Goal: Task Accomplishment & Management: Complete application form

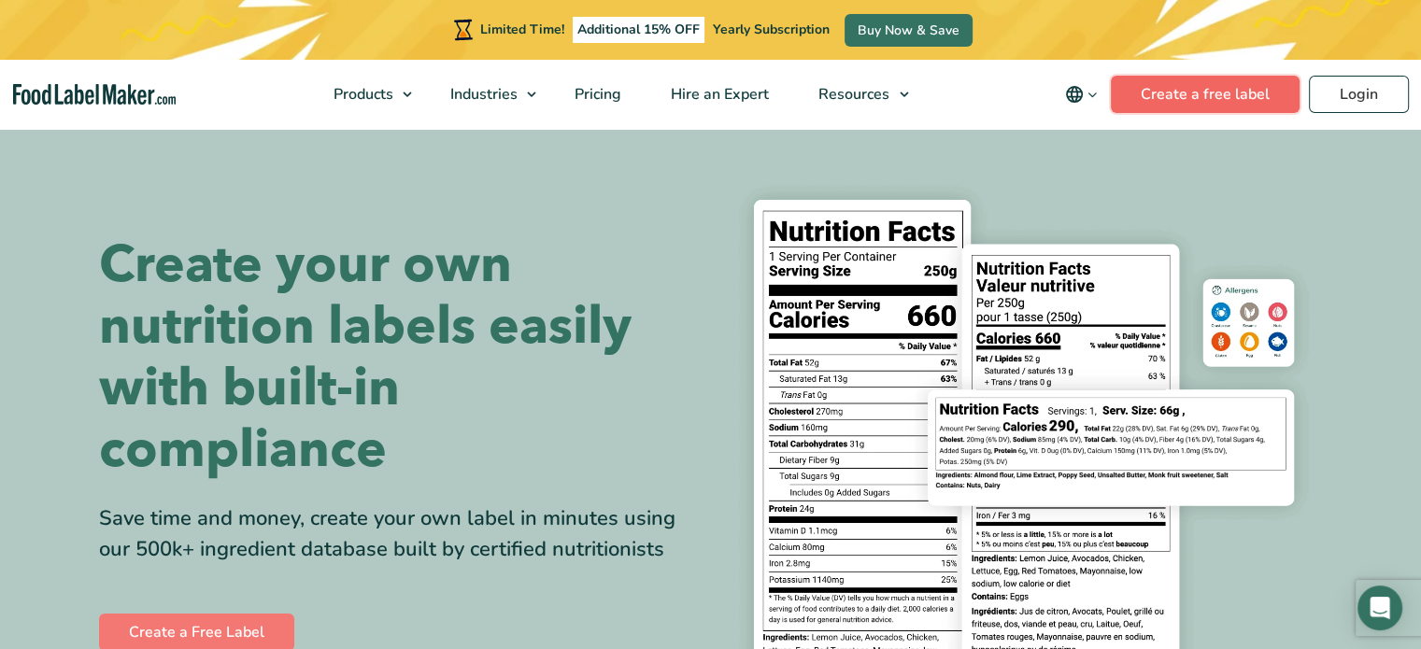
click at [1211, 98] on link "Create a free label" at bounding box center [1205, 94] width 189 height 37
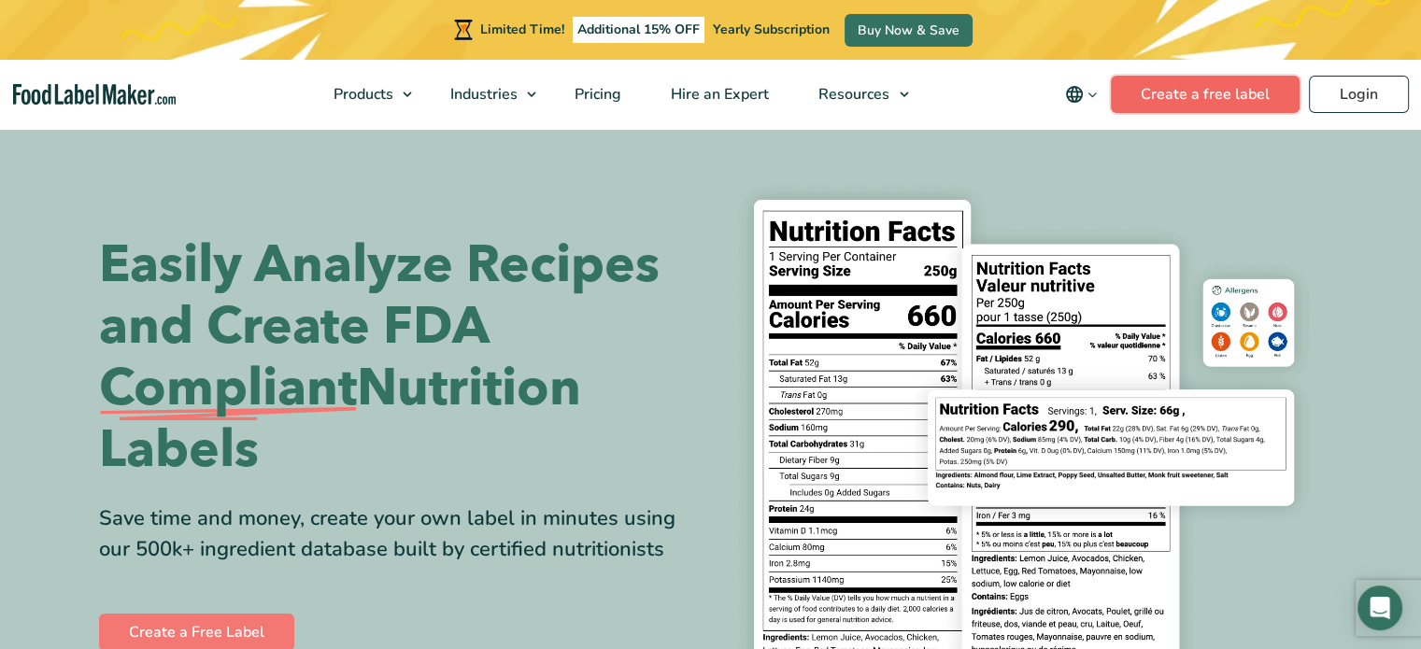
click at [1219, 93] on link "Create a free label" at bounding box center [1205, 94] width 189 height 37
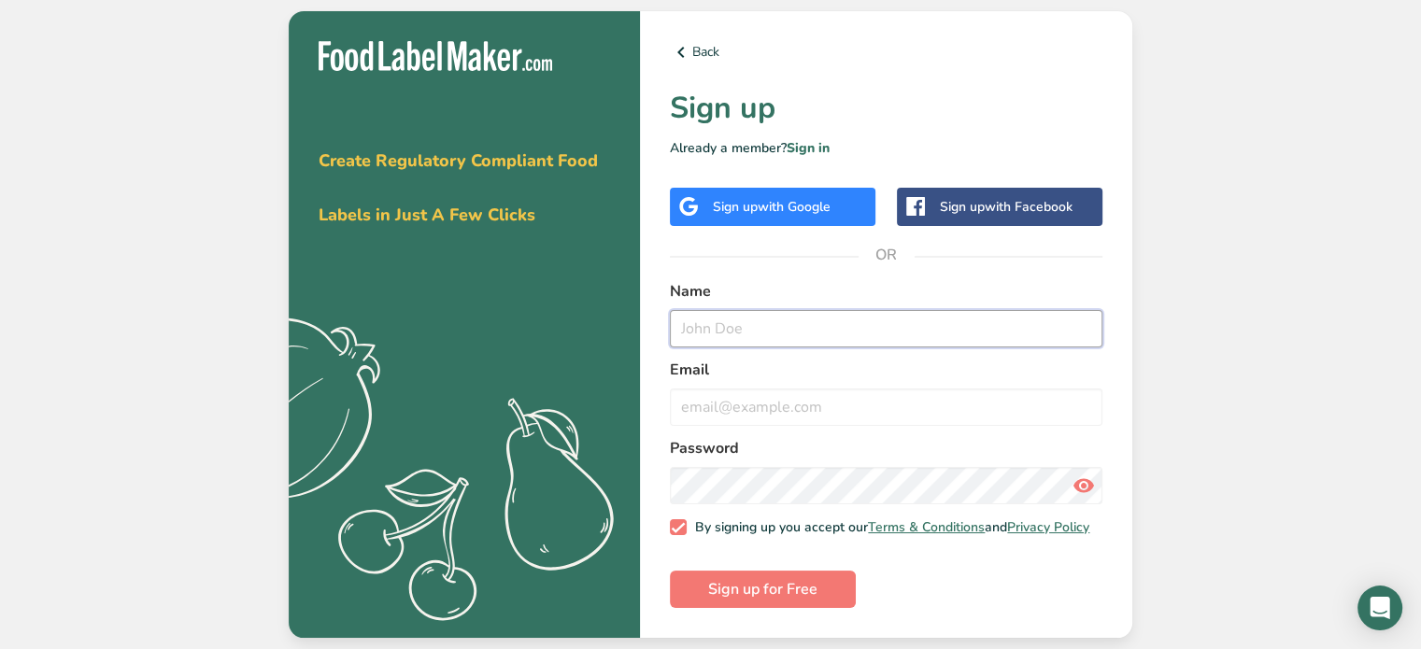
click at [759, 323] on input "text" at bounding box center [886, 328] width 433 height 37
type input "[PERSON_NAME]"
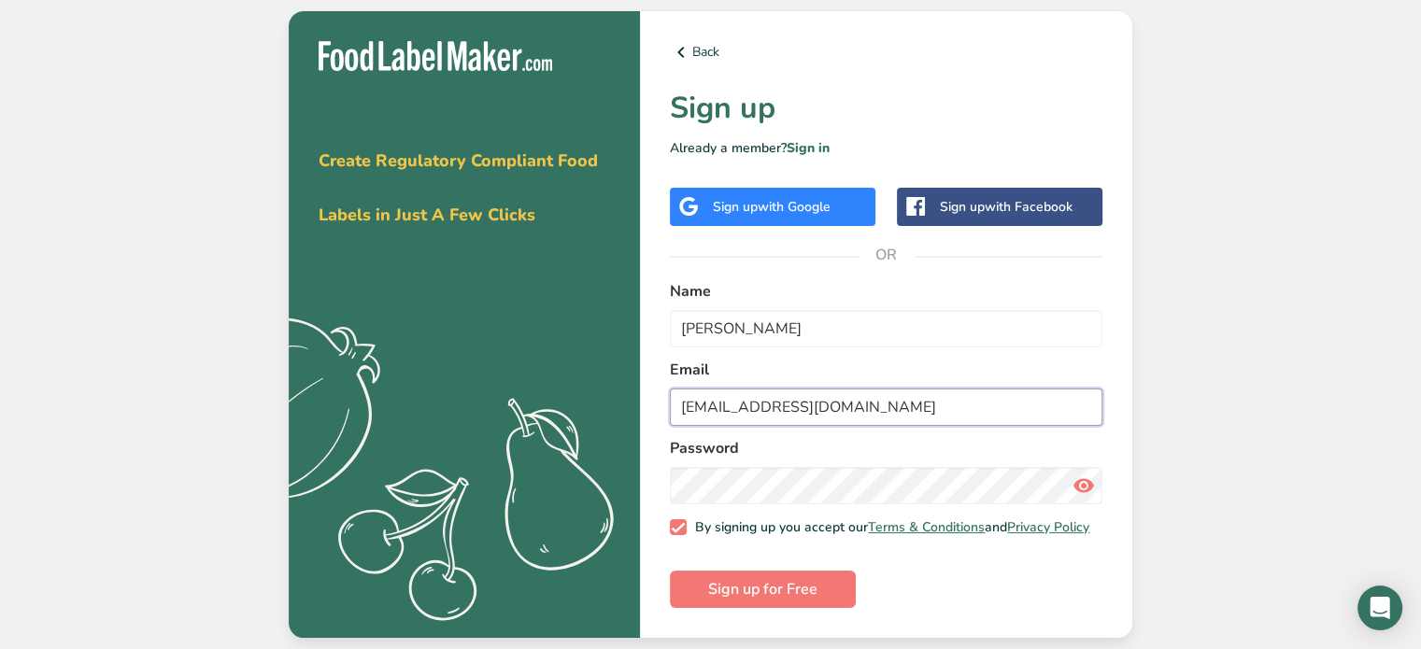
type input "[EMAIL_ADDRESS][DOMAIN_NAME]"
click at [804, 593] on span "Sign up for Free" at bounding box center [762, 589] width 109 height 22
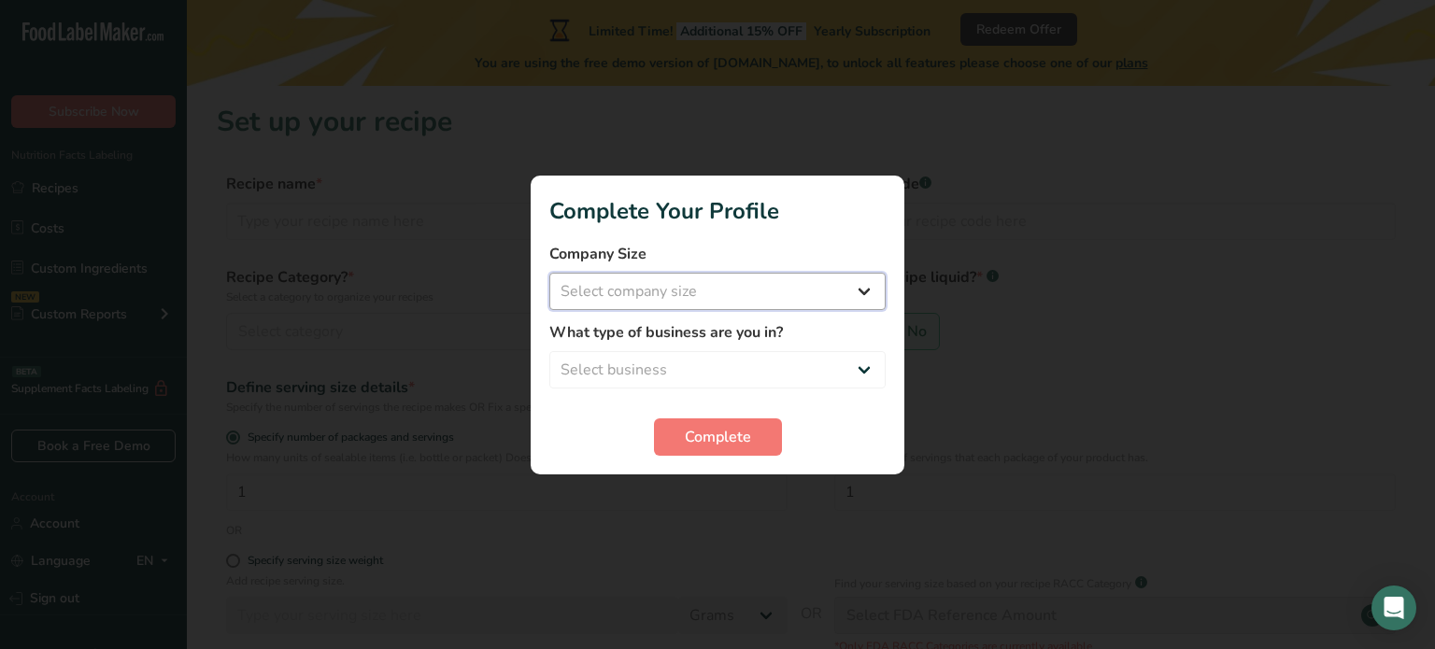
click at [871, 287] on select "Select company size Fewer than 10 Employees 10 to 50 Employees 51 to 500 Employ…" at bounding box center [717, 291] width 336 height 37
select select "2"
click at [549, 273] on select "Select company size Fewer than 10 Employees 10 to 50 Employees 51 to 500 Employ…" at bounding box center [717, 291] width 336 height 37
click at [825, 364] on select "Select business Packaged Food Manufacturer Restaurant & Cafe Bakery Meal Plans …" at bounding box center [717, 369] width 336 height 37
select select "8"
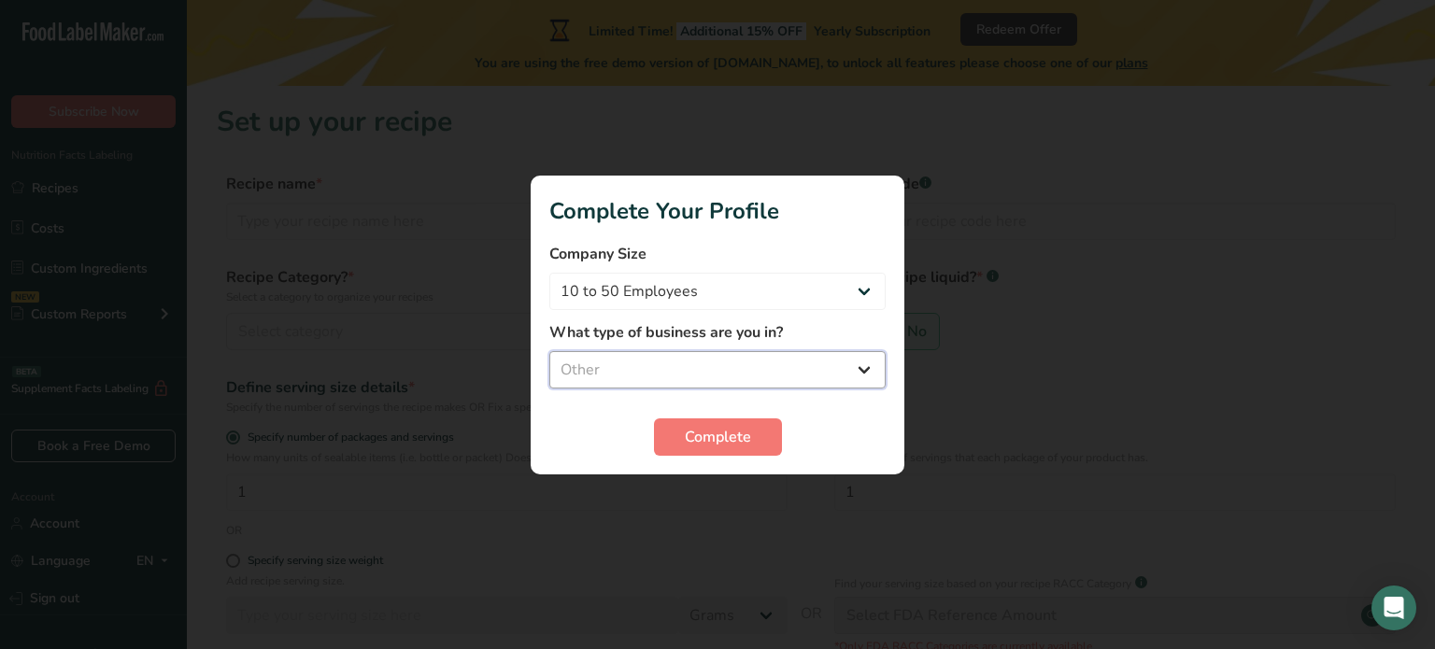
click at [549, 351] on select "Select business Packaged Food Manufacturer Restaurant & Cafe Bakery Meal Plans …" at bounding box center [717, 369] width 336 height 37
click at [746, 440] on span "Complete" at bounding box center [718, 437] width 66 height 22
